Goal: Entertainment & Leisure: Consume media (video, audio)

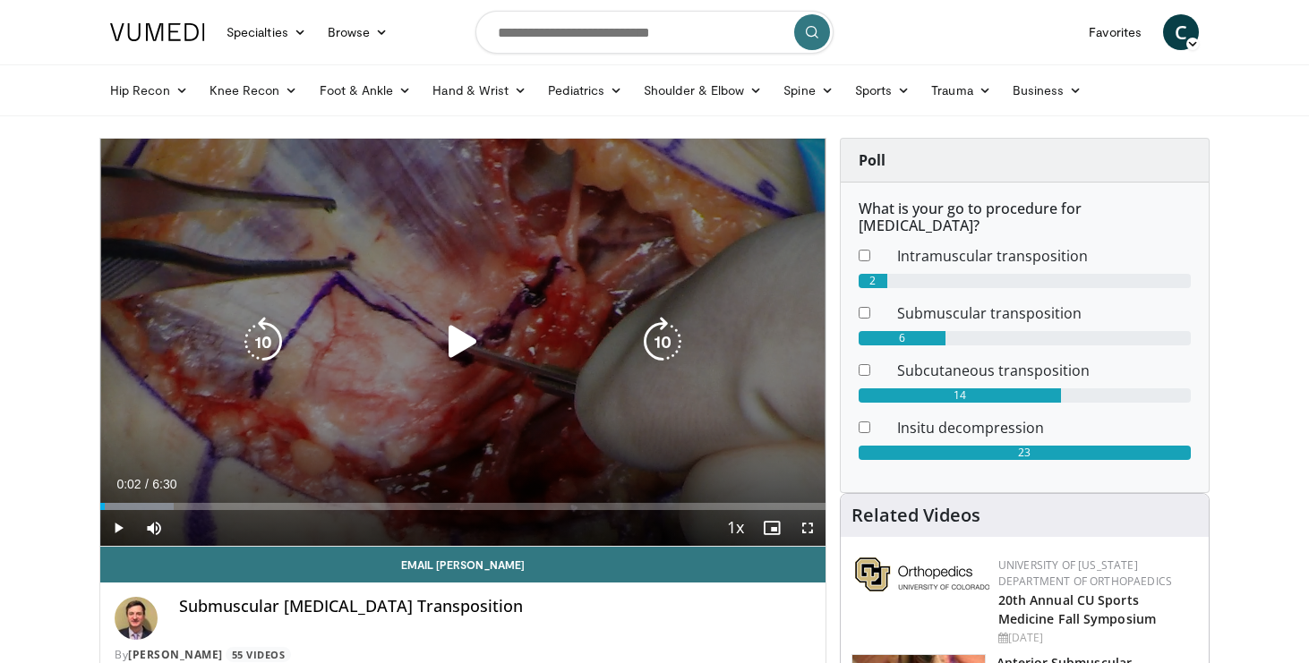
click at [455, 344] on icon "Video Player" at bounding box center [463, 342] width 50 height 50
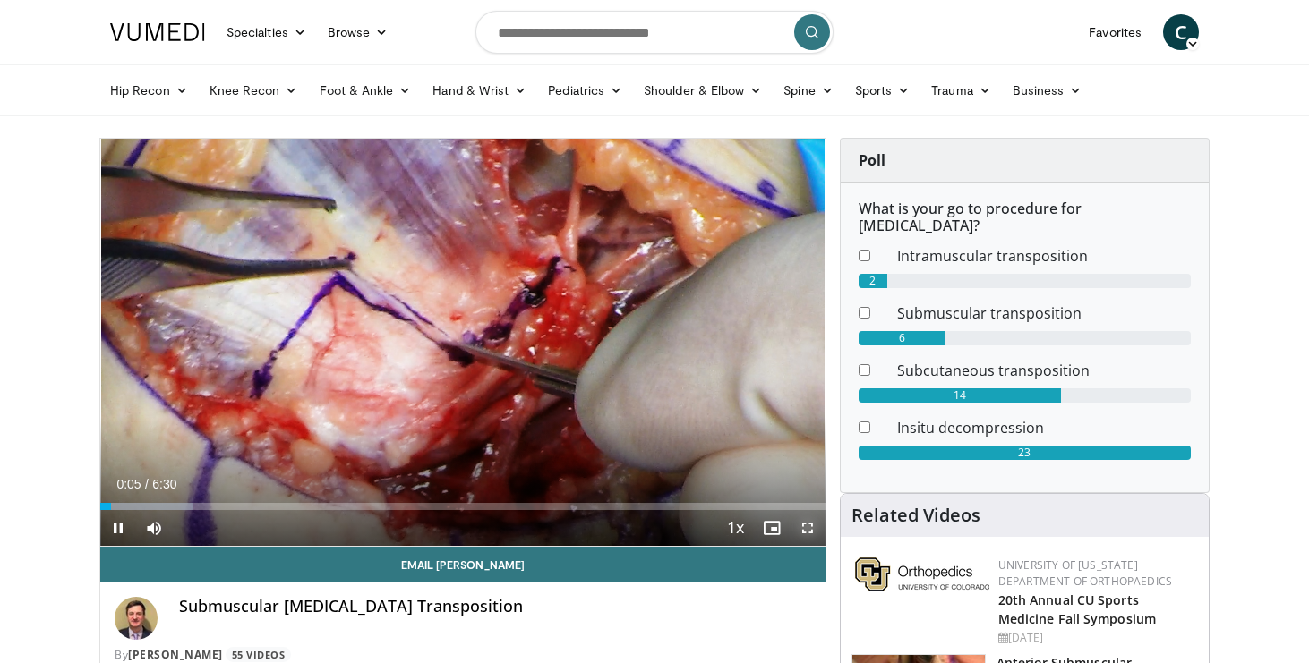
click at [802, 526] on span "Video Player" at bounding box center [808, 528] width 36 height 36
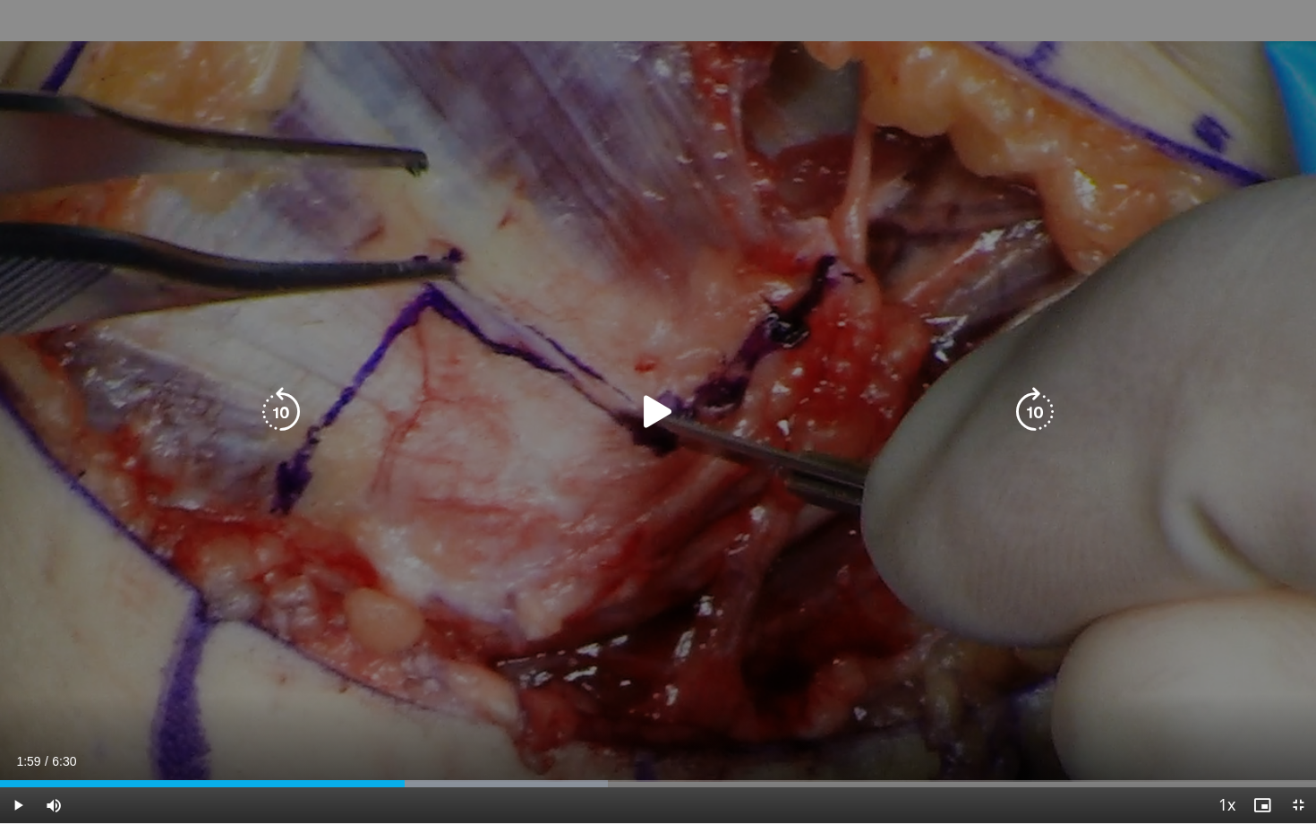
click at [651, 419] on icon "Video Player" at bounding box center [658, 412] width 50 height 50
click at [883, 227] on div "10 seconds Tap to unmute" at bounding box center [658, 411] width 1316 height 823
click at [887, 243] on div "10 seconds Tap to unmute" at bounding box center [658, 411] width 1316 height 823
click at [290, 403] on icon "Video Player" at bounding box center [281, 412] width 50 height 50
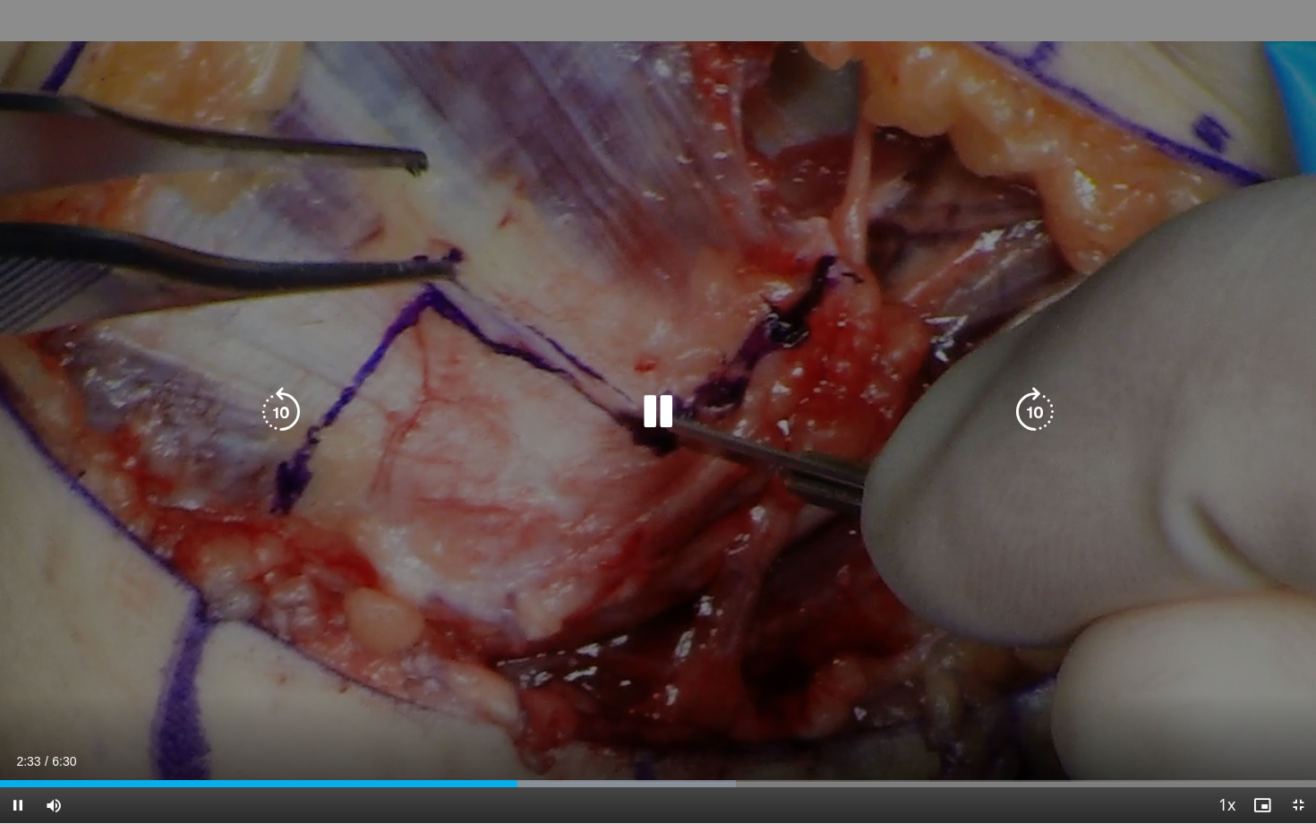
click at [292, 423] on icon "Video Player" at bounding box center [281, 412] width 50 height 50
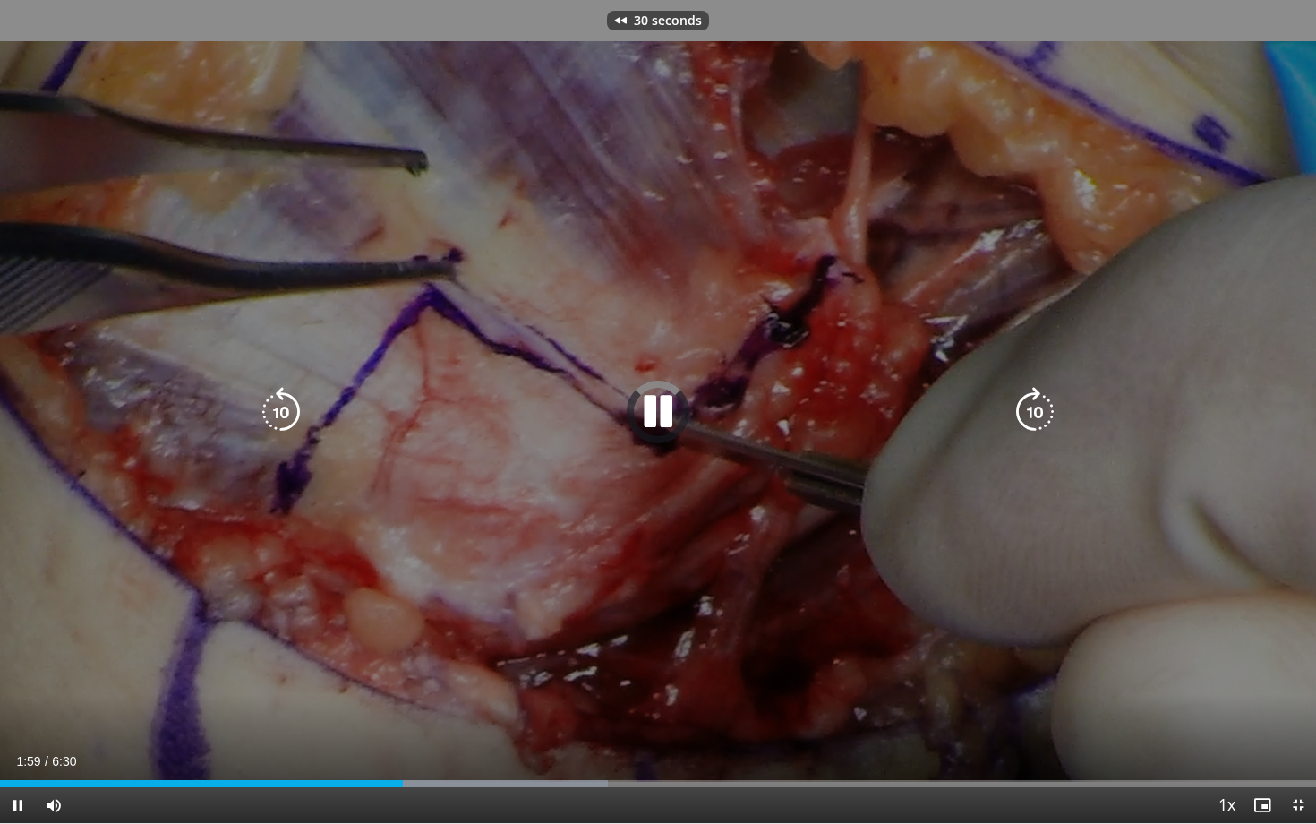
click at [292, 423] on icon "Video Player" at bounding box center [281, 412] width 50 height 50
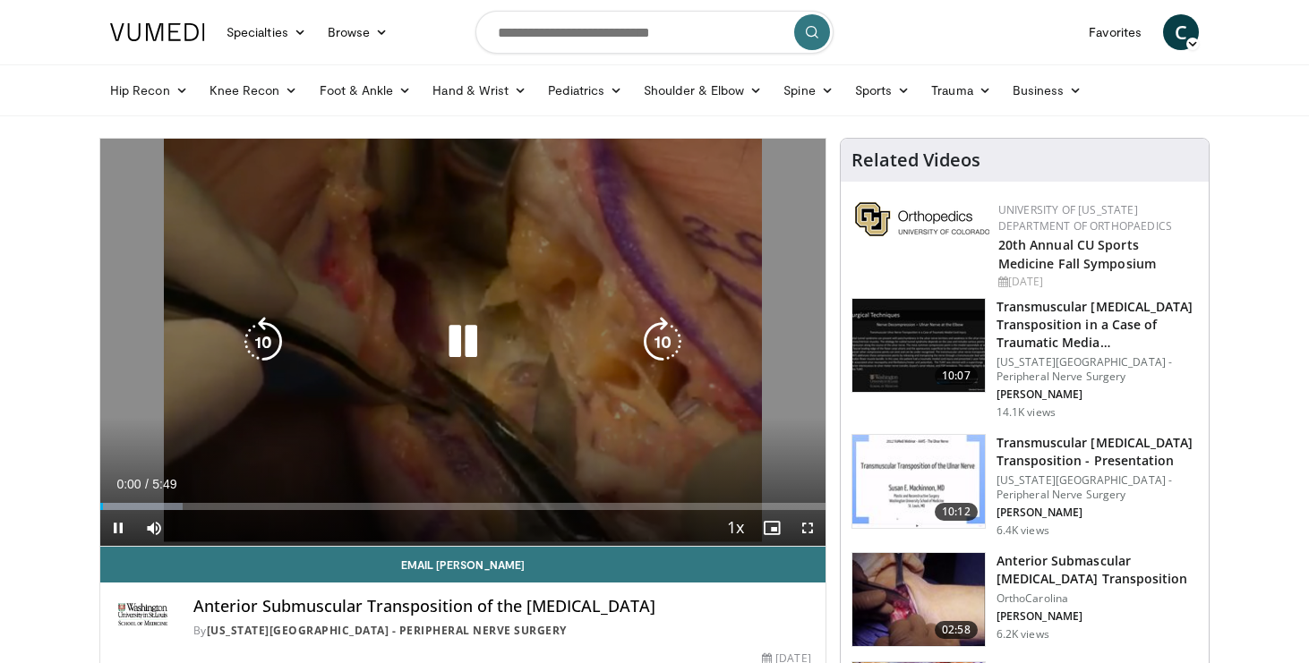
click at [457, 343] on icon "Video Player" at bounding box center [463, 342] width 50 height 50
